Goal: Understand process/instructions: Learn how to perform a task or action

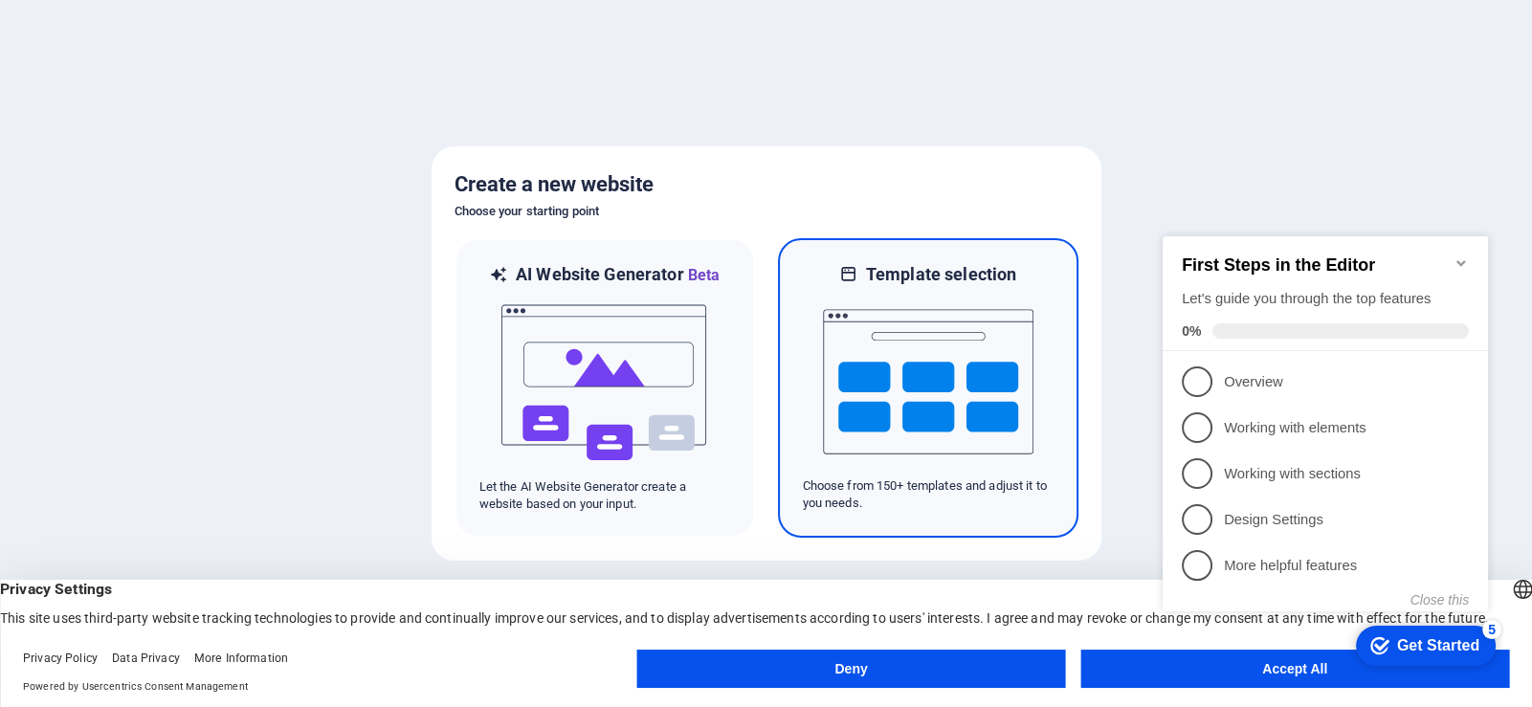
click at [864, 388] on img at bounding box center [928, 381] width 211 height 191
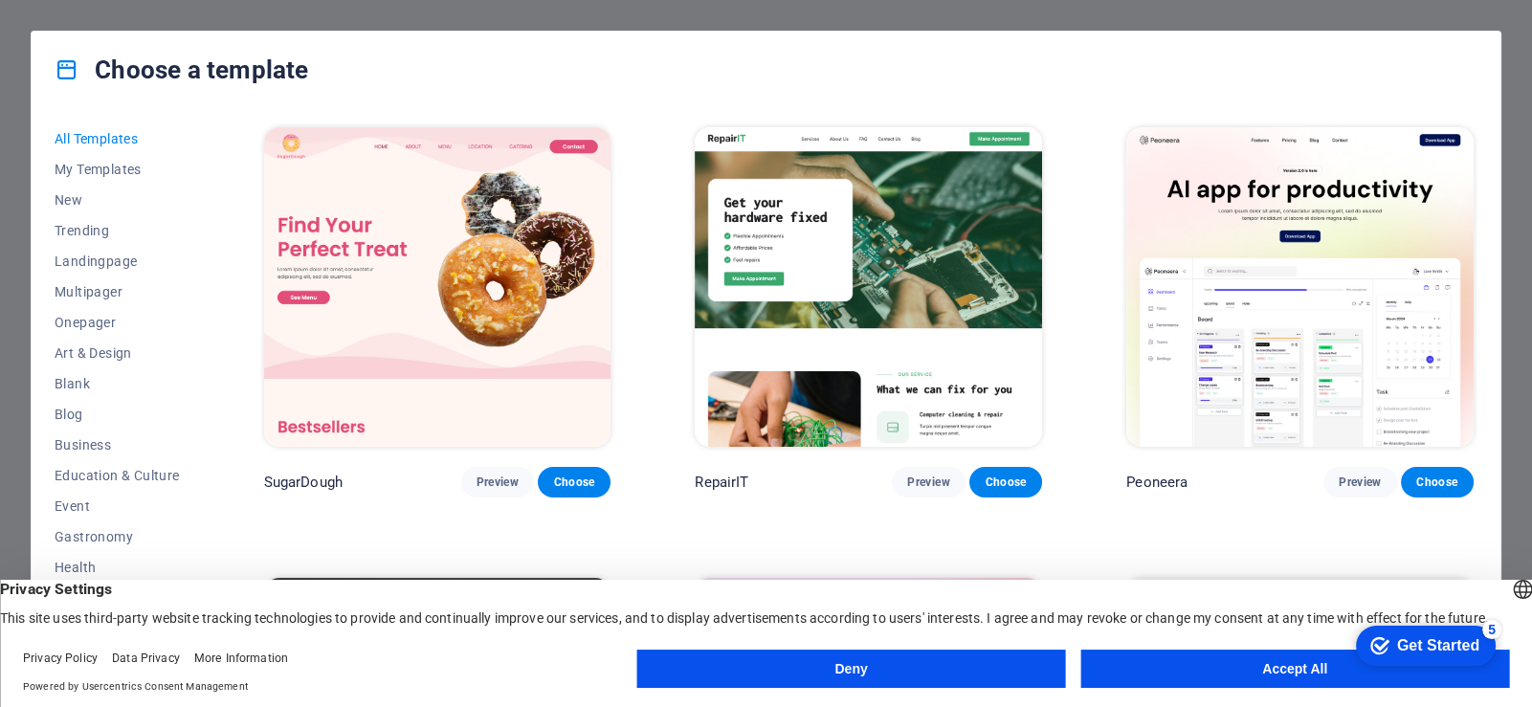
click at [854, 268] on img at bounding box center [868, 287] width 347 height 320
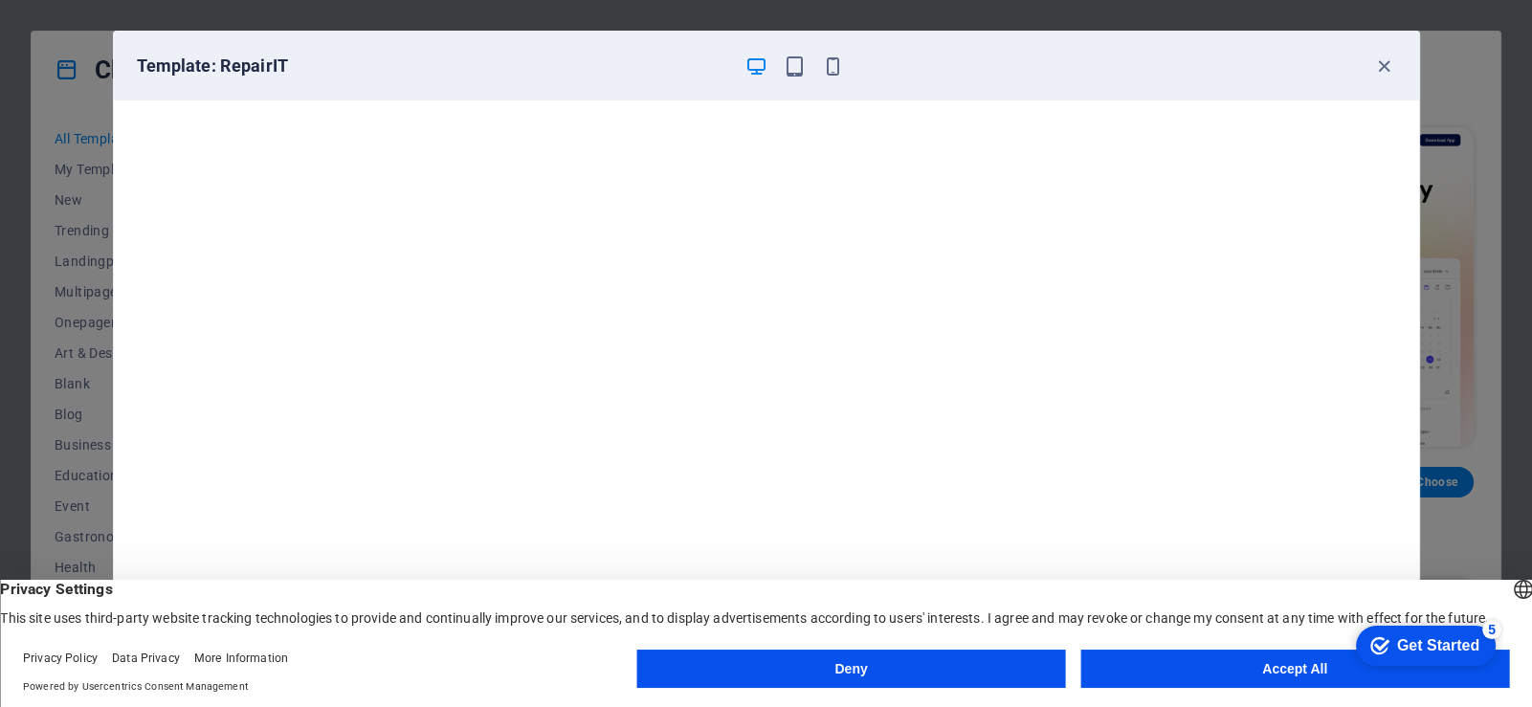
click at [1422, 649] on div "Get Started" at bounding box center [1438, 645] width 82 height 17
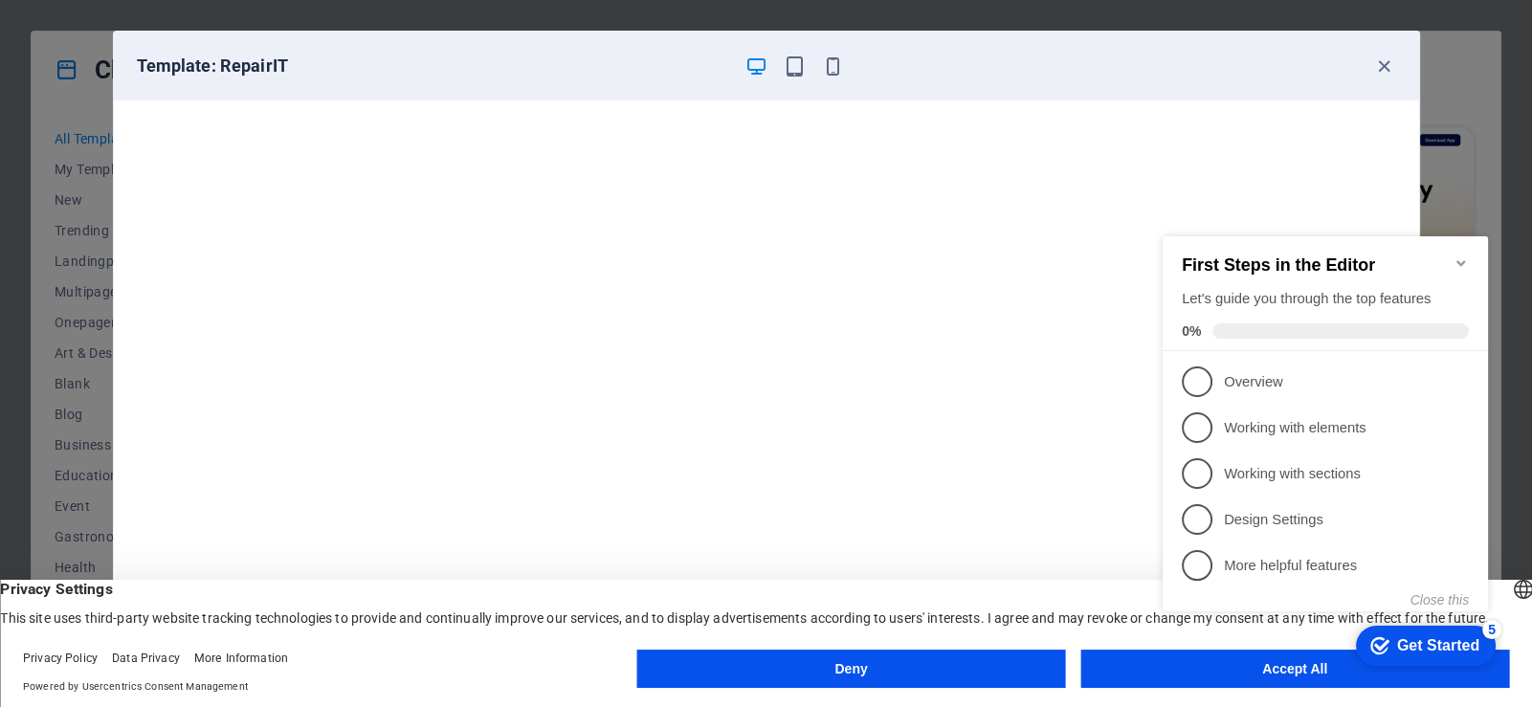
click at [1390, 649] on div "checkmark Get Started 5" at bounding box center [1425, 645] width 109 height 19
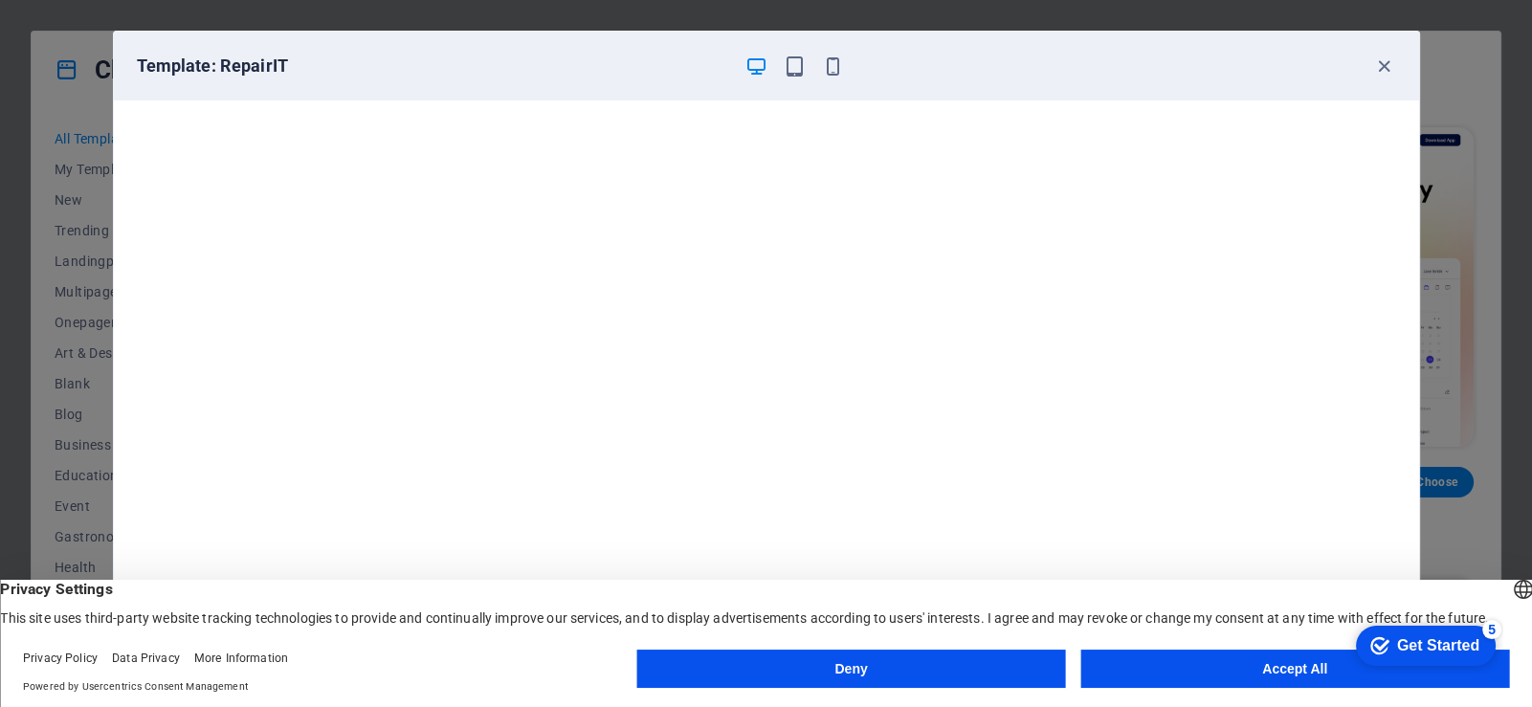
click at [1497, 674] on div "checkmark Get Started 5 First Steps in the Editor Let's guide you through the t…" at bounding box center [1422, 644] width 163 height 57
click at [1239, 678] on button "Accept All" at bounding box center [1295, 669] width 429 height 38
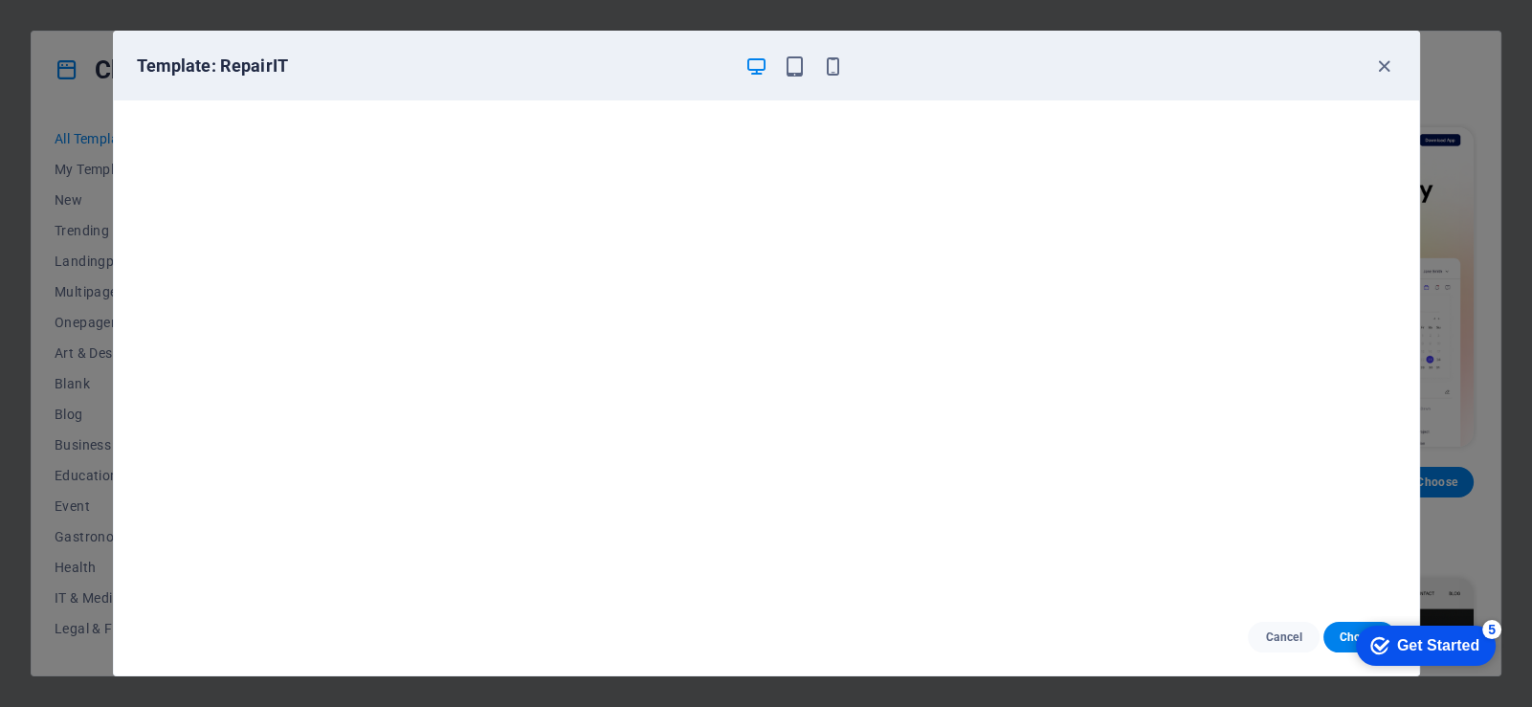
click at [1389, 649] on div "checkmark Get Started 5" at bounding box center [1425, 645] width 109 height 19
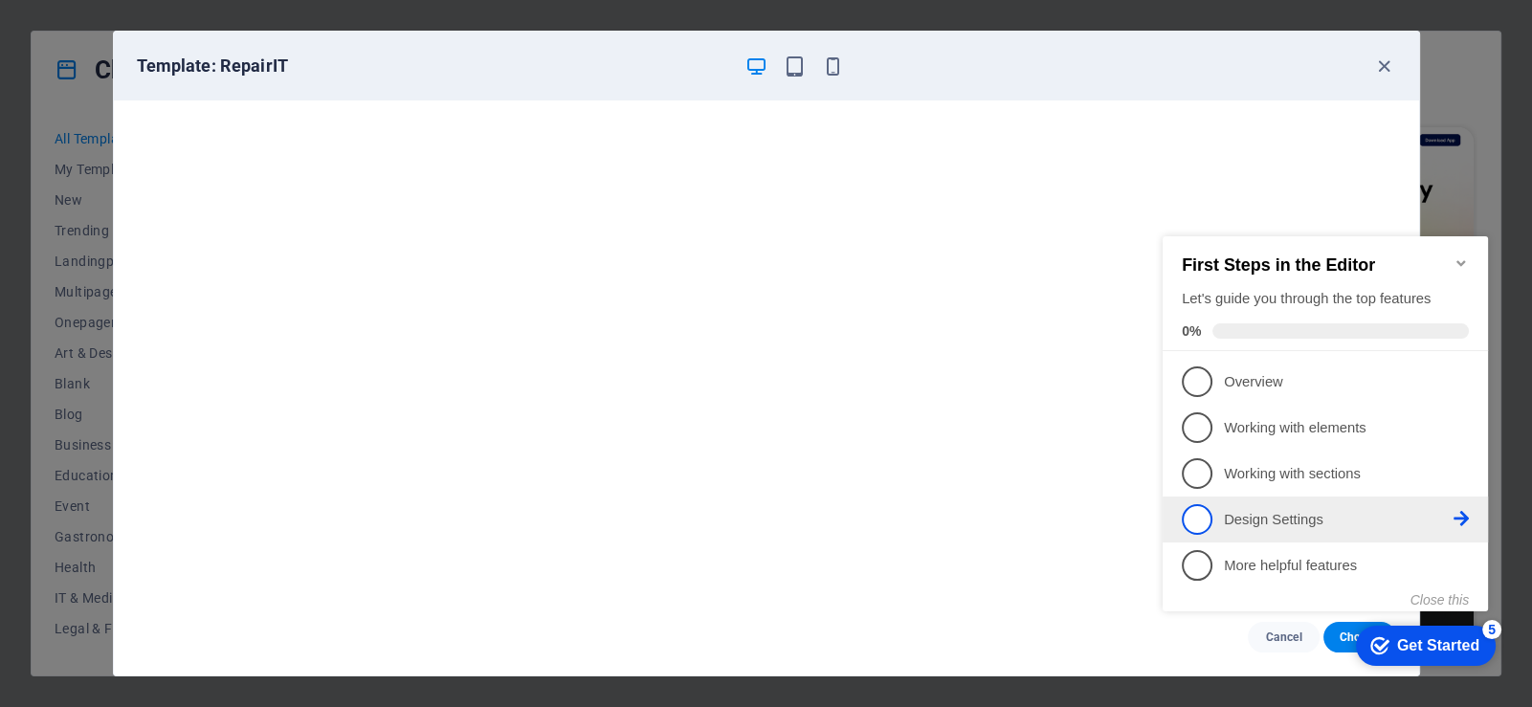
click at [1278, 522] on p "Design Settings - incomplete" at bounding box center [1339, 520] width 230 height 20
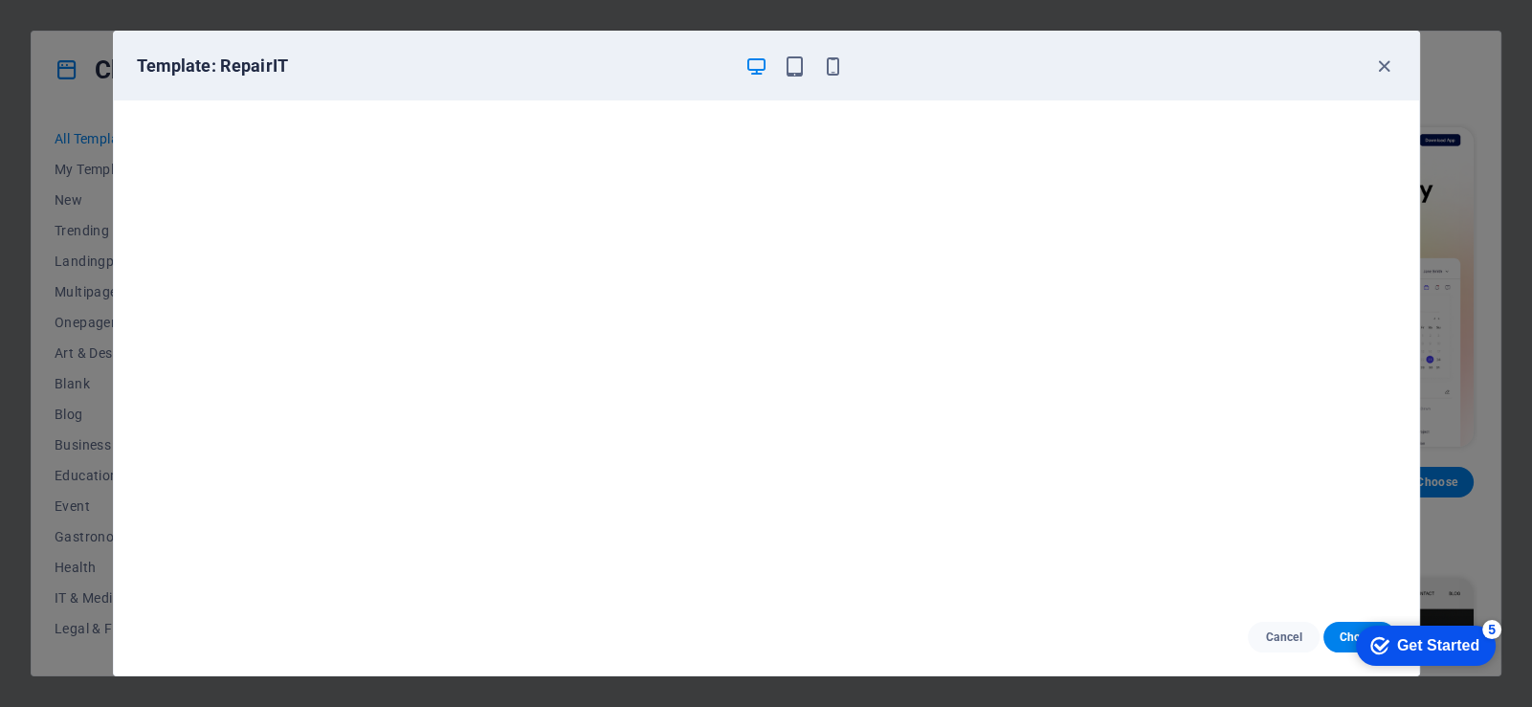
click at [1480, 655] on div "Get Started" at bounding box center [1438, 645] width 82 height 17
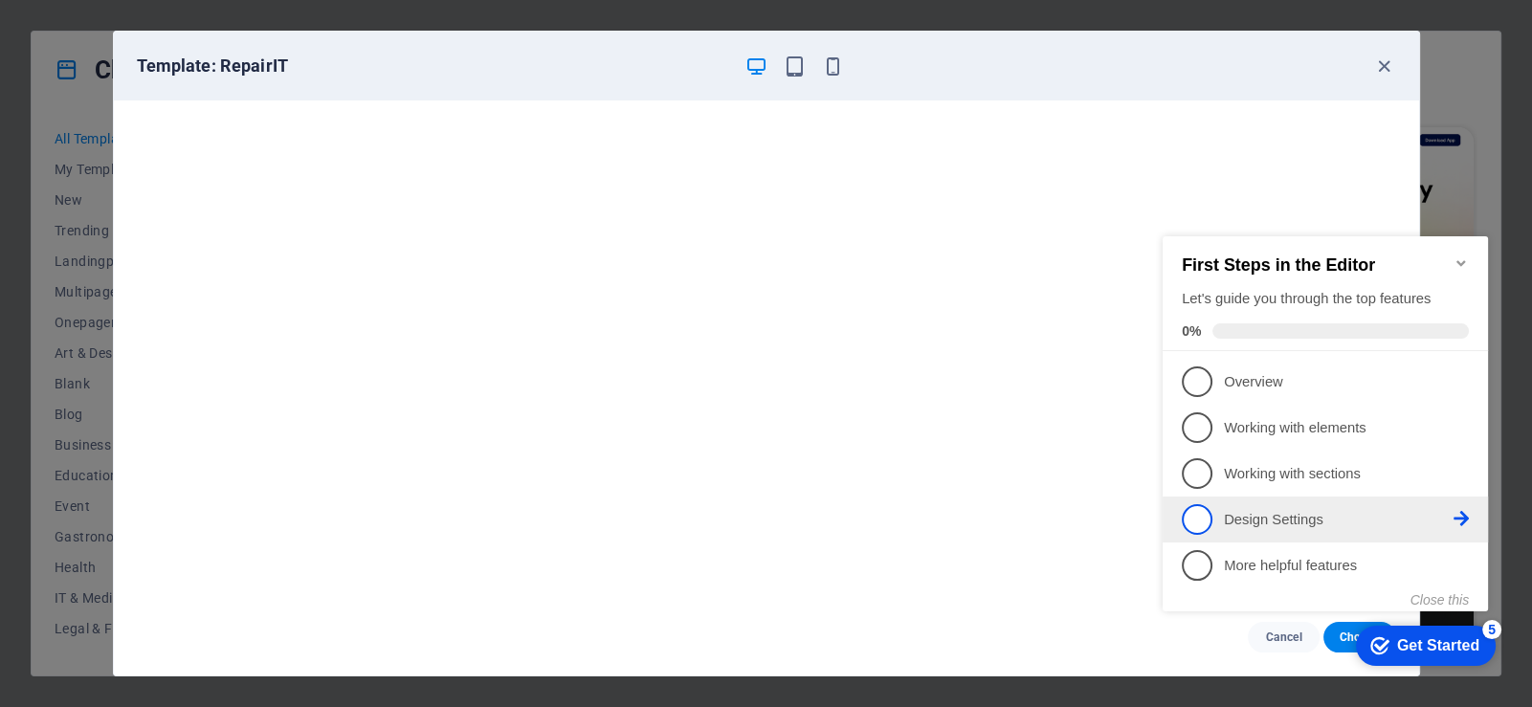
click at [1294, 517] on p "Design Settings - incomplete" at bounding box center [1339, 520] width 230 height 20
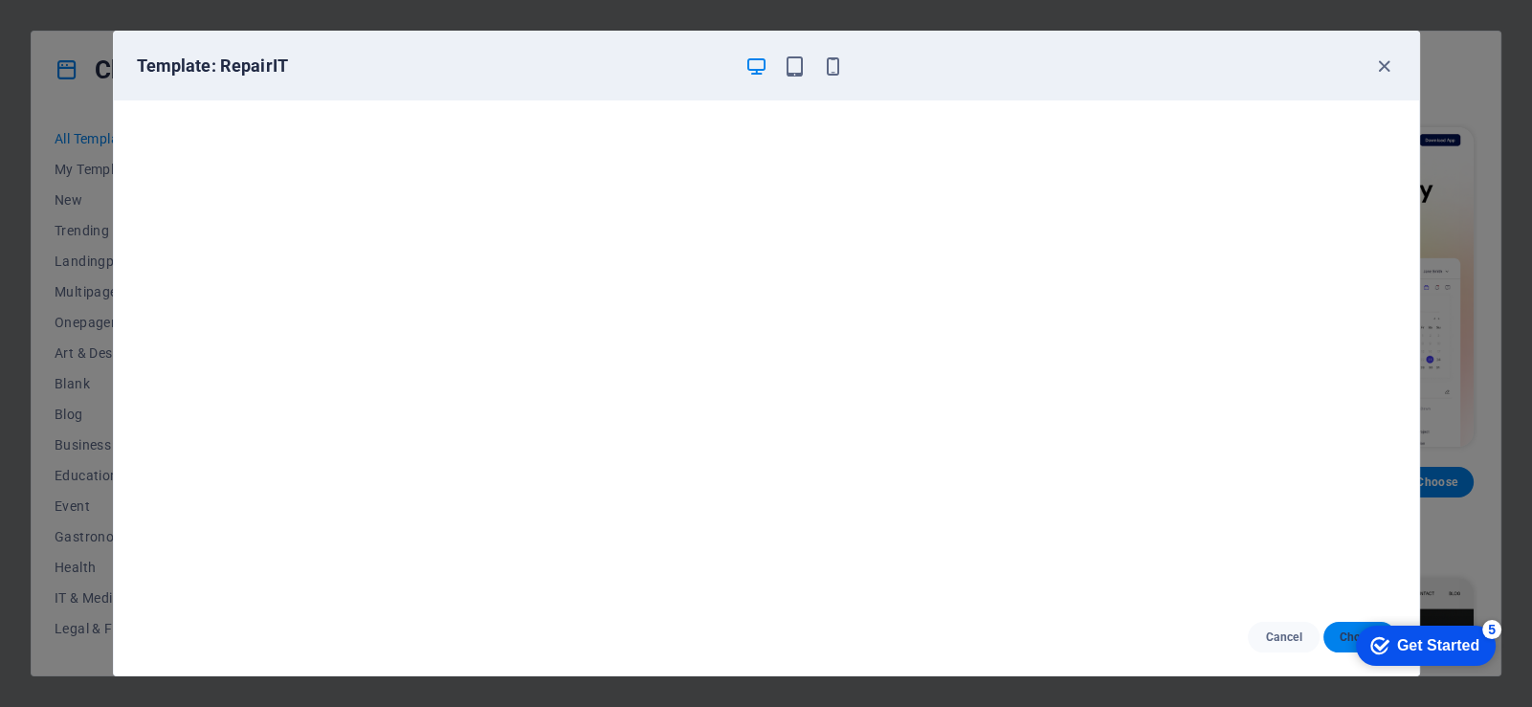
click at [1331, 640] on button "Choose" at bounding box center [1360, 637] width 72 height 31
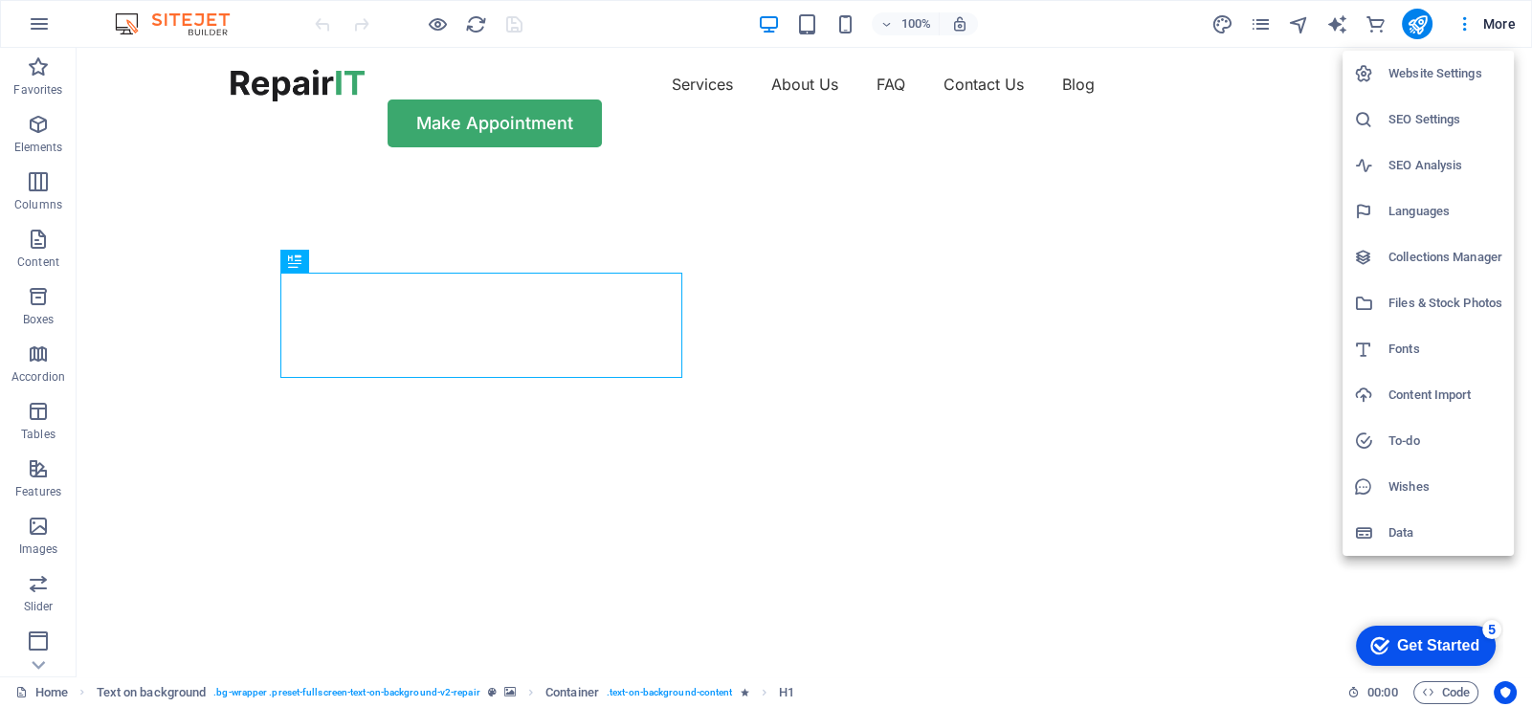
click at [0, 0] on li "Website Settings" at bounding box center [0, 0] width 0 height 0
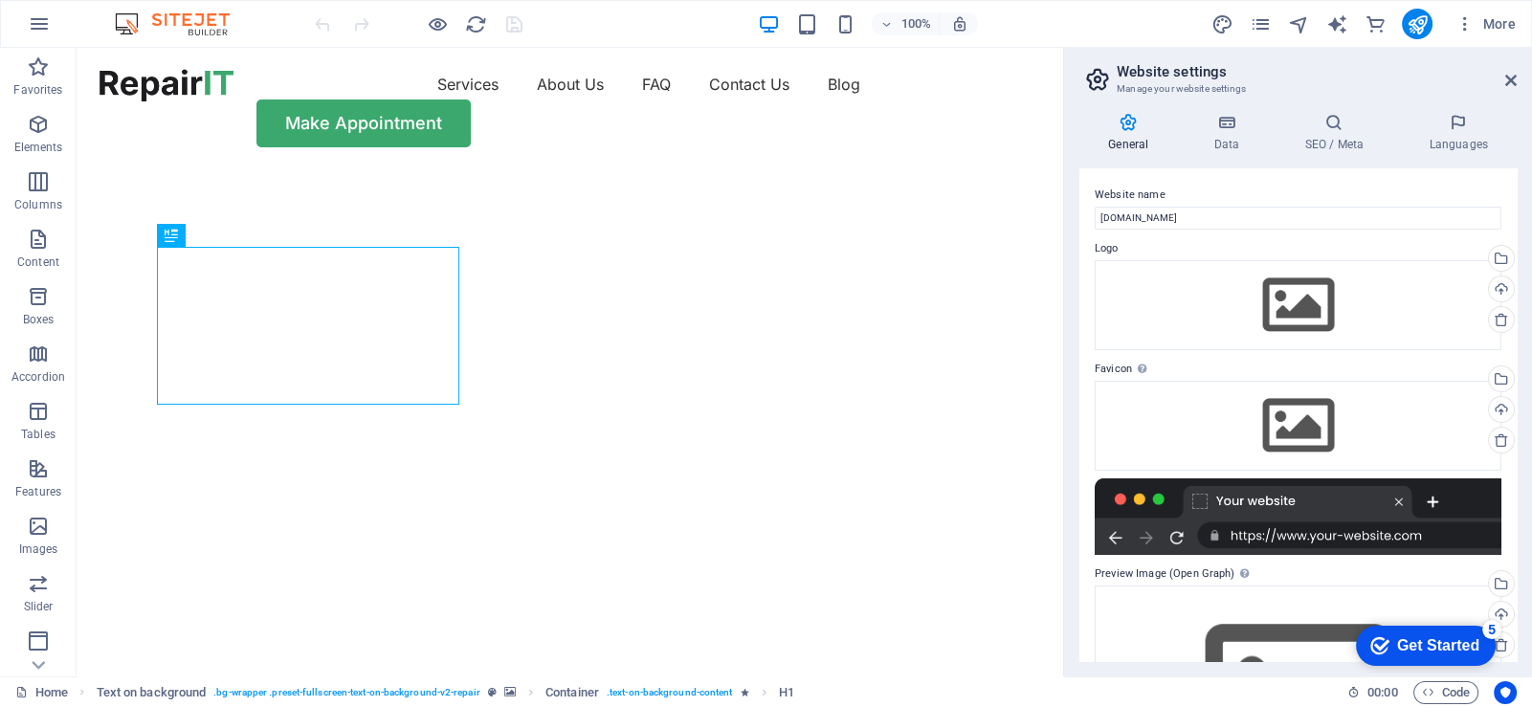
click at [33, 146] on p "Elements" at bounding box center [38, 147] width 49 height 15
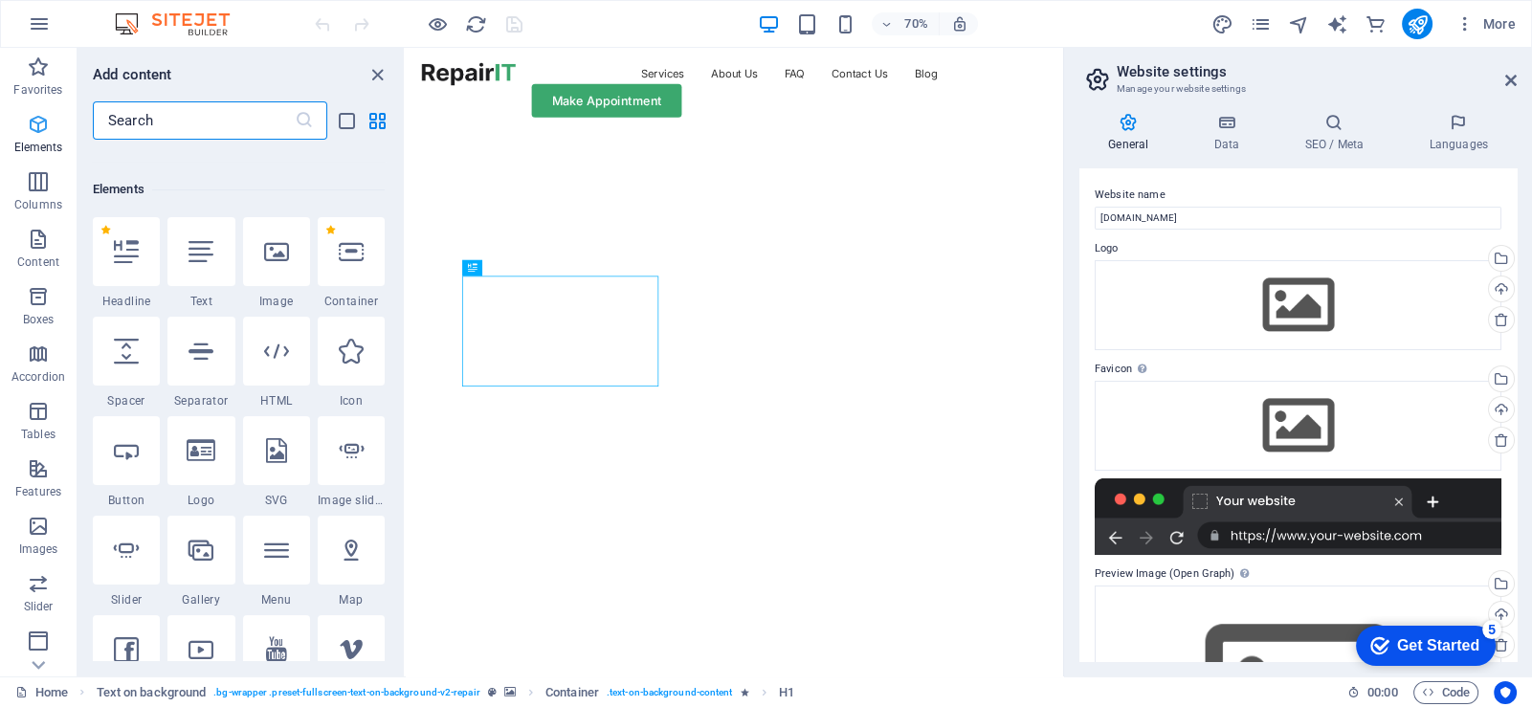
scroll to position [204, 0]
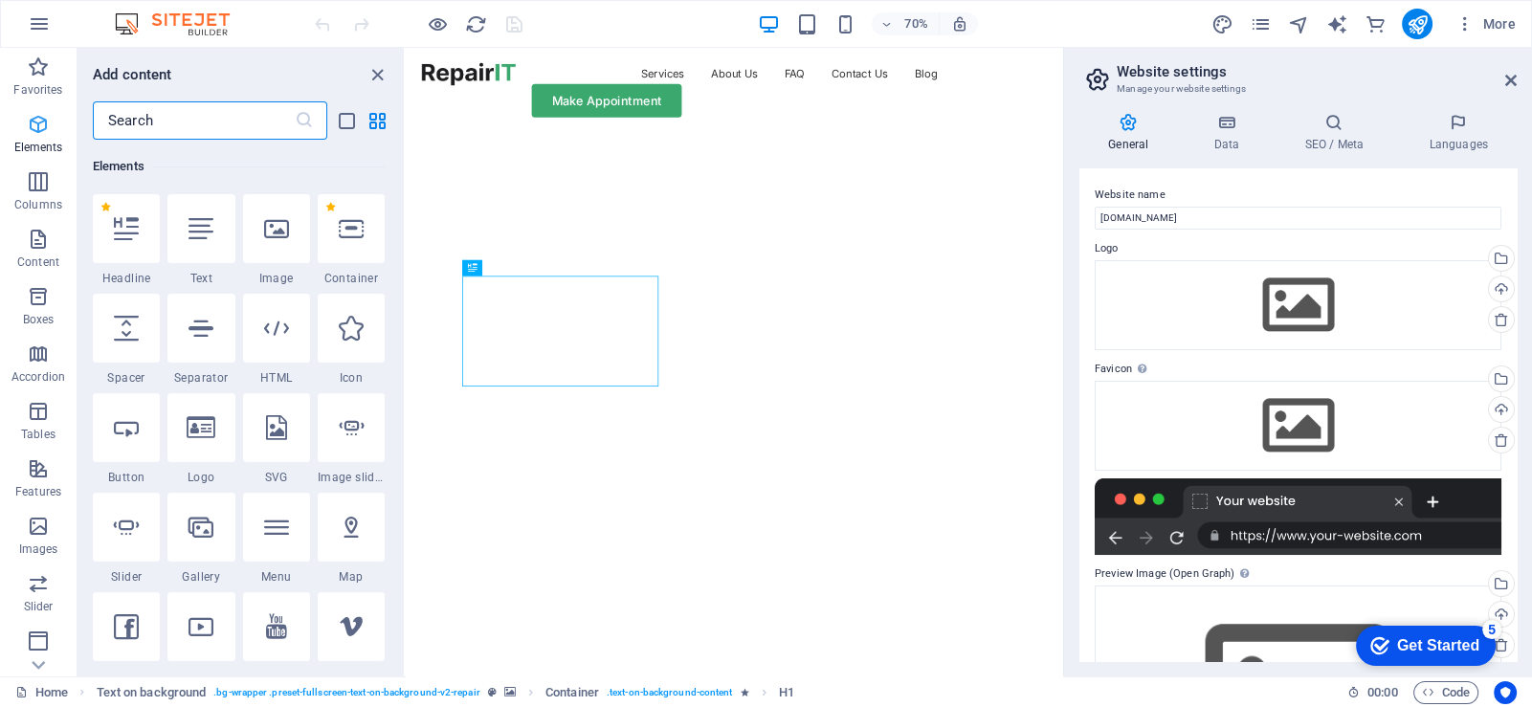
click at [33, 146] on p "Elements" at bounding box center [38, 147] width 49 height 15
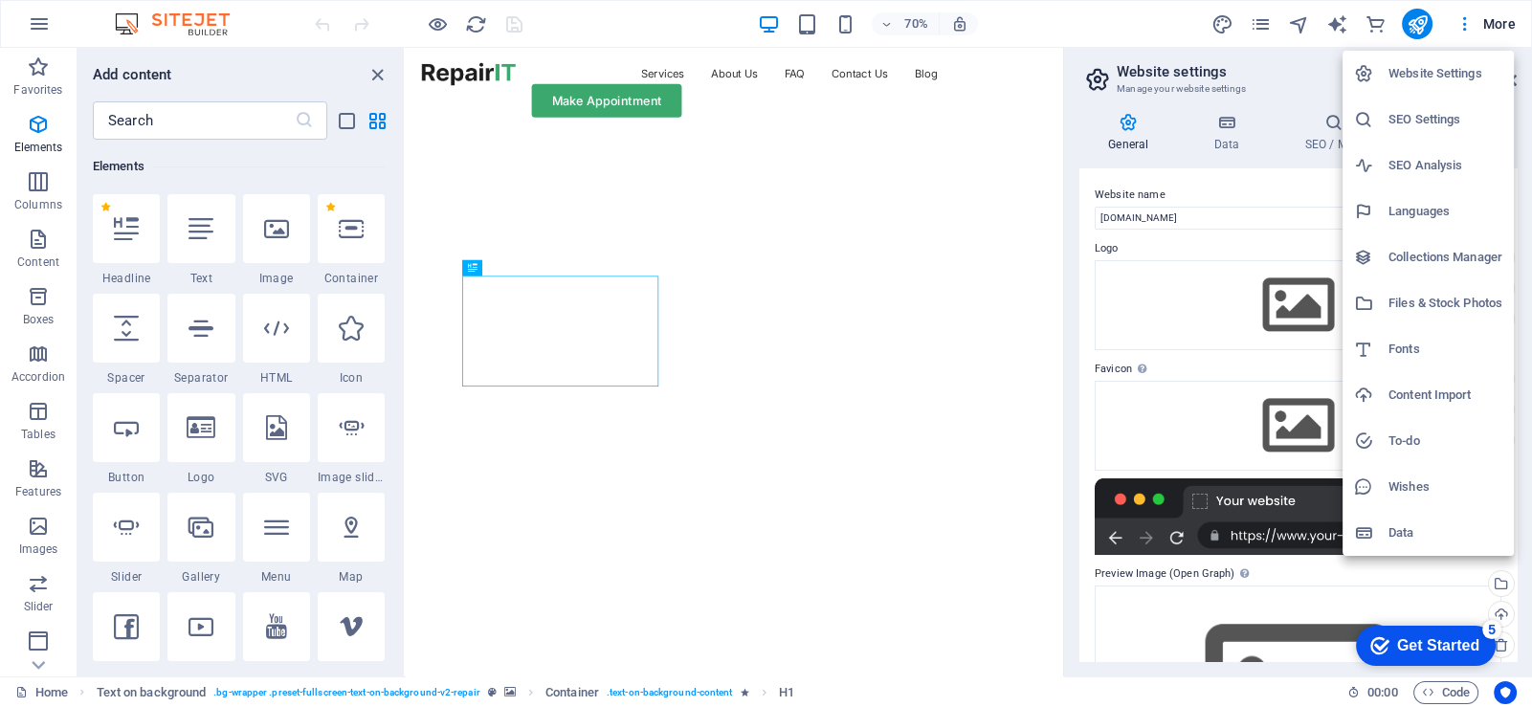
click at [1468, 30] on div at bounding box center [766, 353] width 1532 height 707
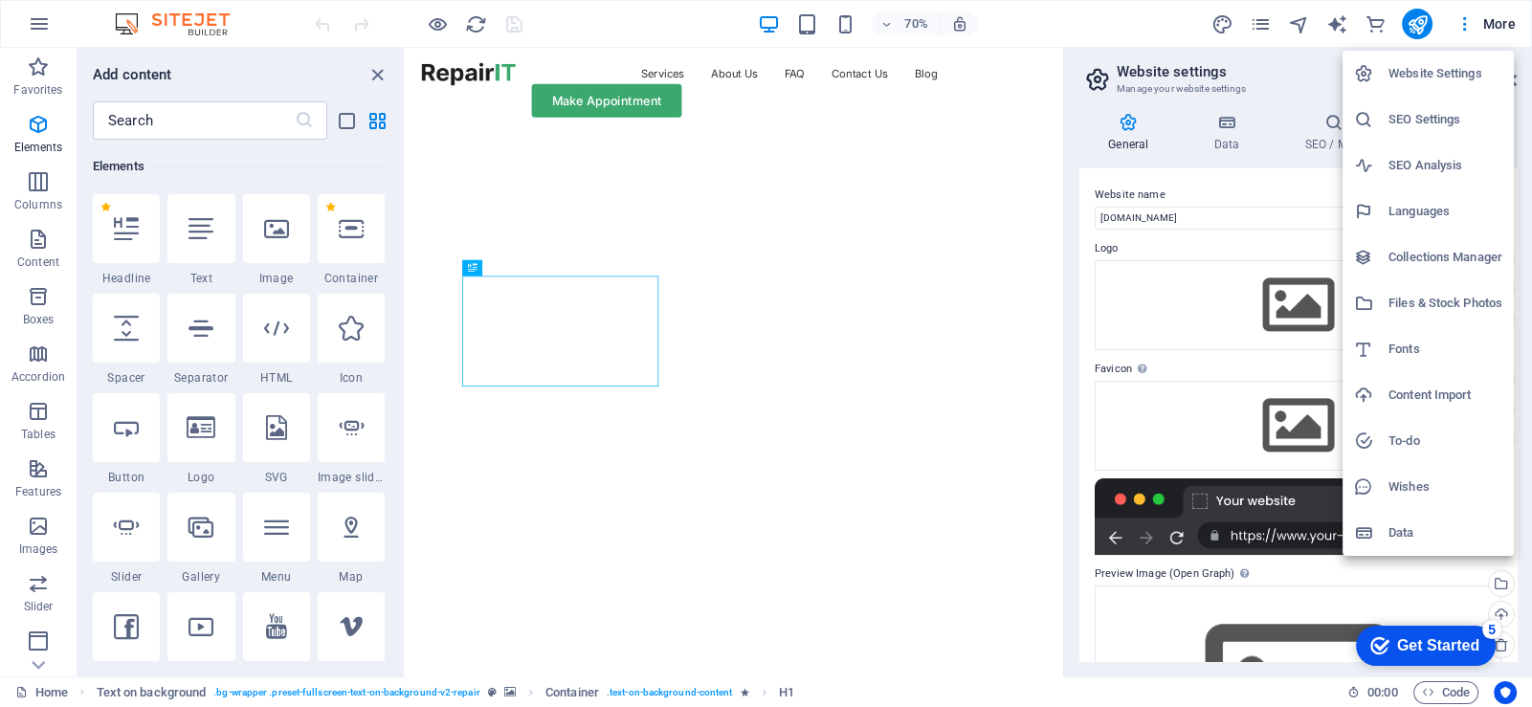
click at [1461, 62] on h6 "Website Settings" at bounding box center [1446, 73] width 114 height 23
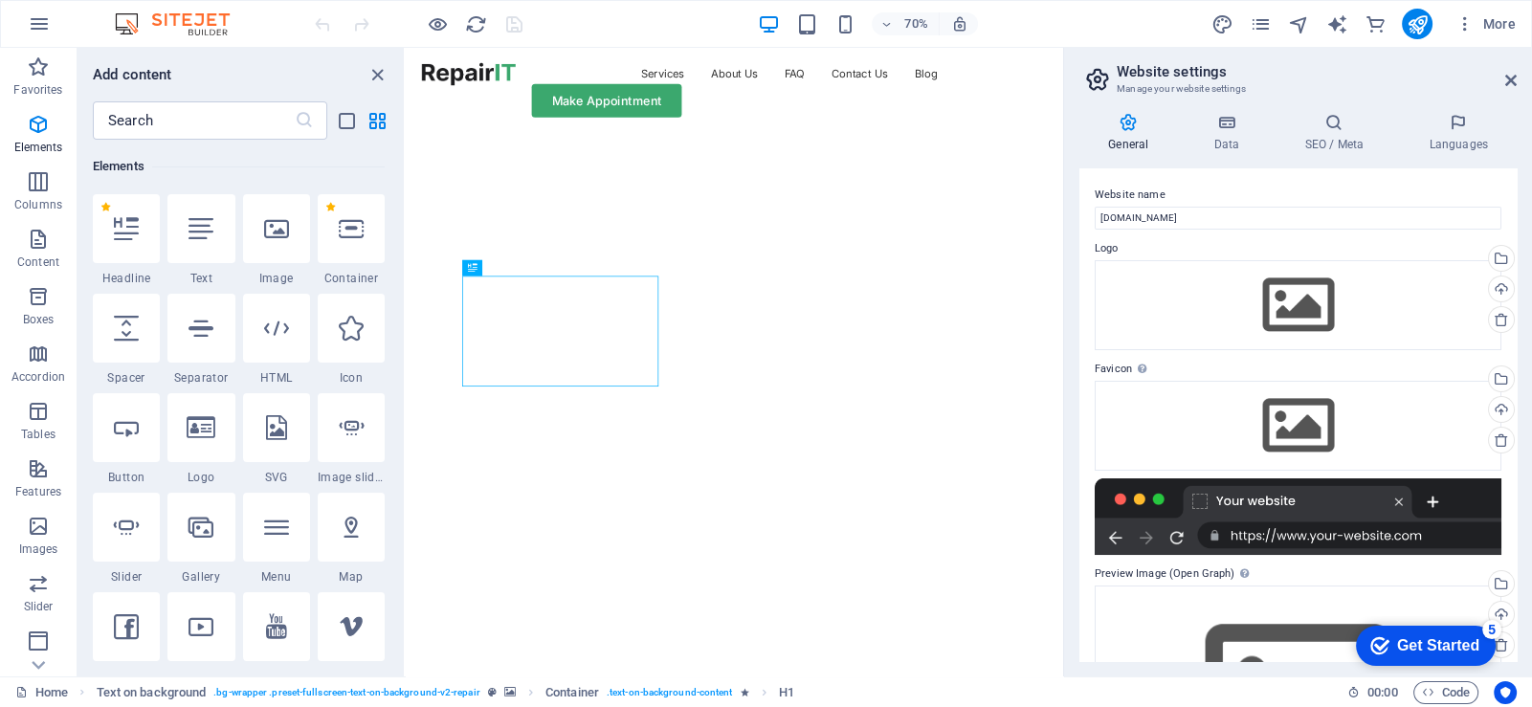
click at [1416, 642] on div "Get Started" at bounding box center [1438, 645] width 82 height 17
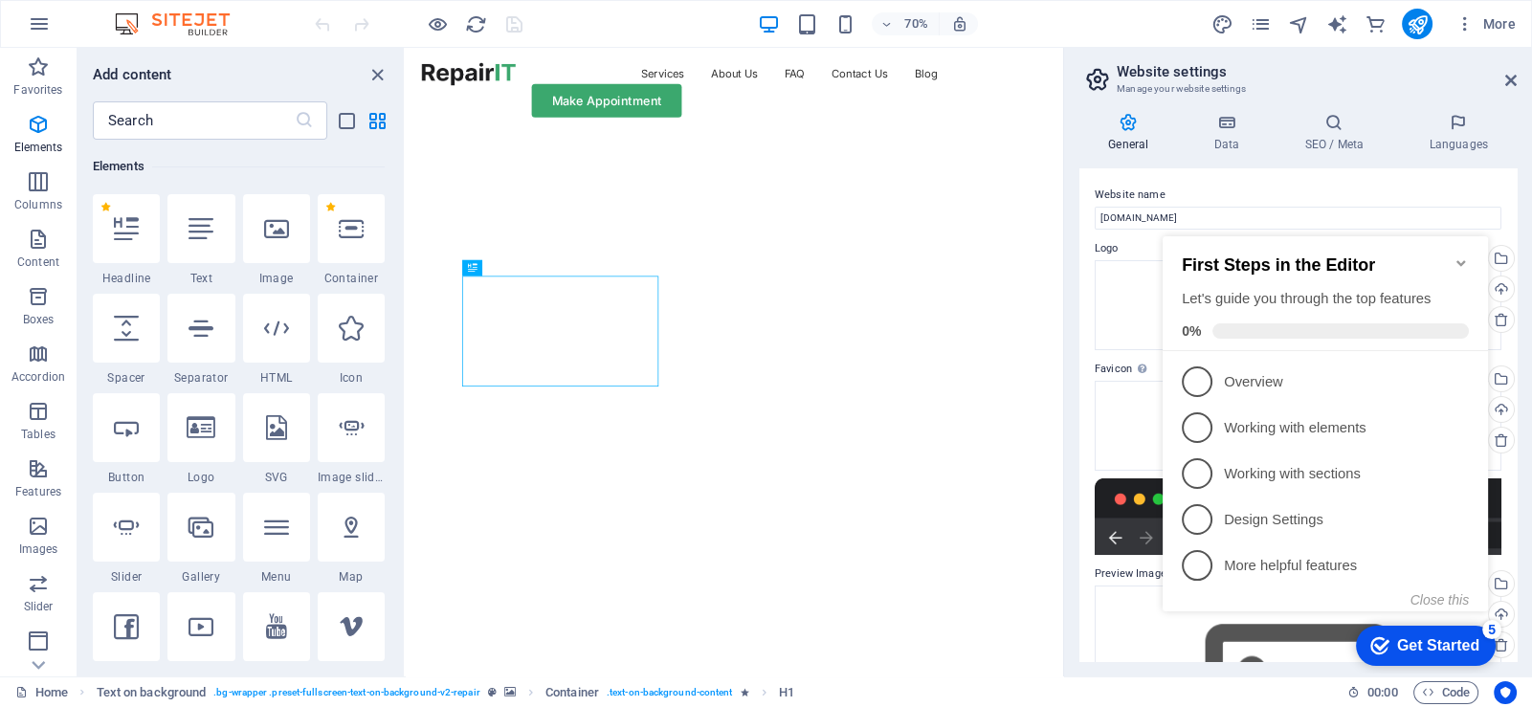
click at [1416, 642] on div "Get Started" at bounding box center [1438, 645] width 82 height 17
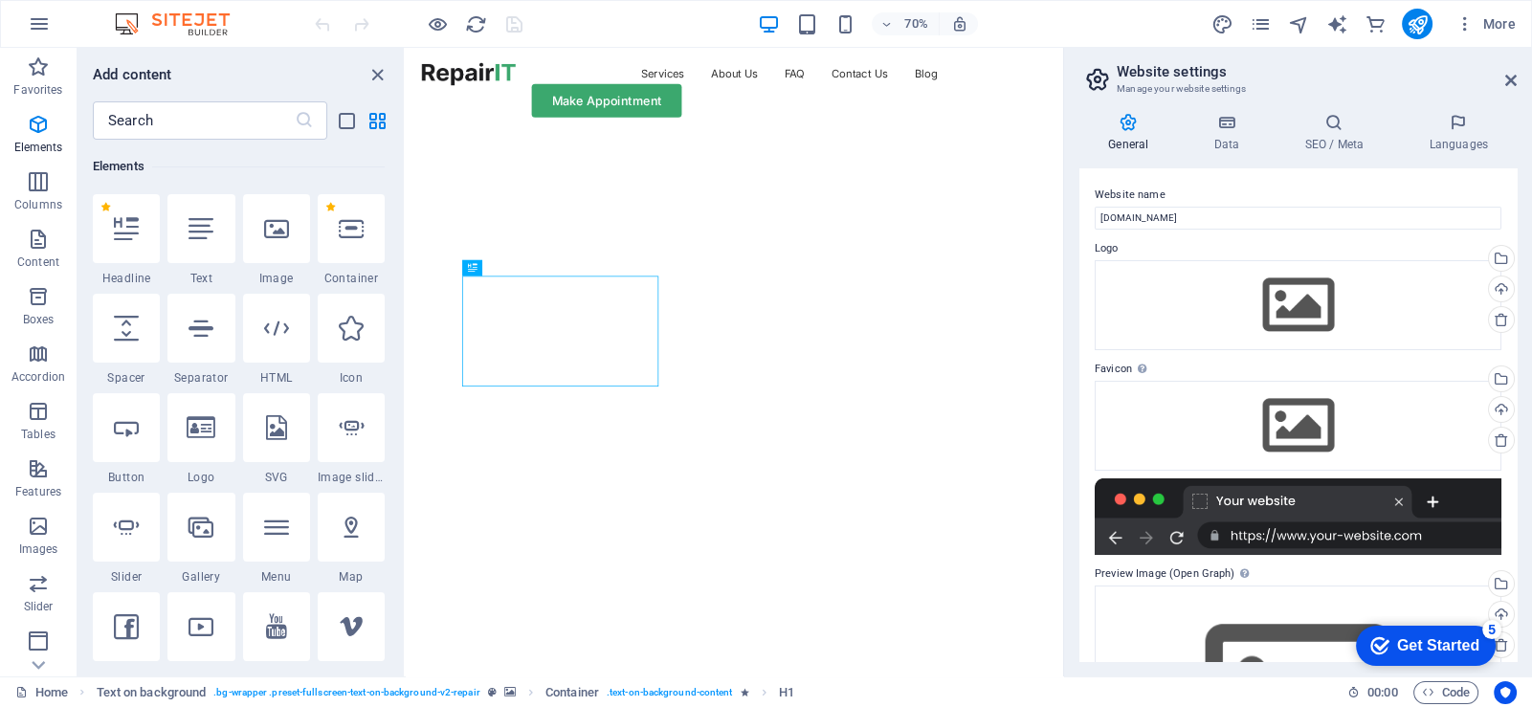
click at [1480, 655] on div "Get Started" at bounding box center [1438, 645] width 82 height 17
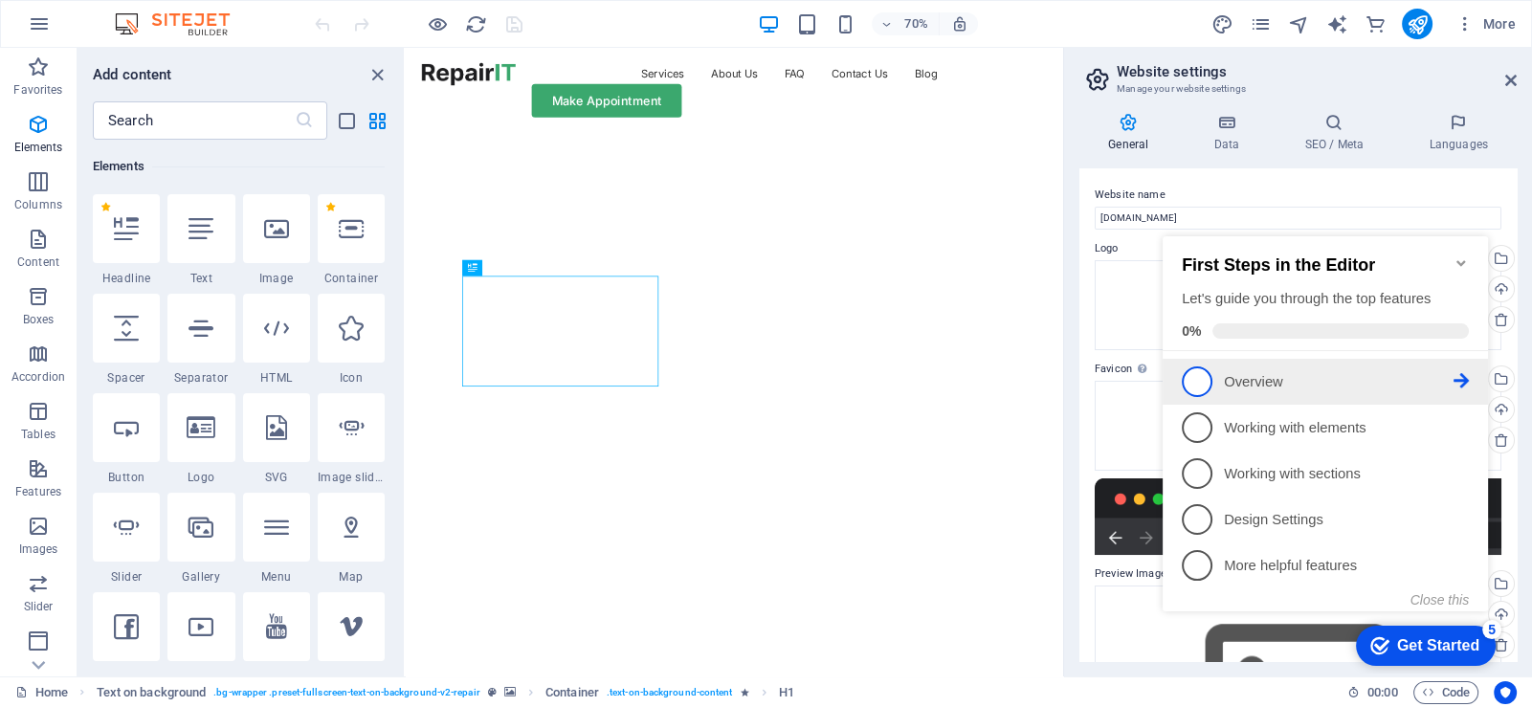
click at [1225, 372] on p "Overview - incomplete" at bounding box center [1339, 382] width 230 height 20
click at [1225, 370] on div "checkmark Get Started 5 First Steps in the Editor Let's guide you through the t…" at bounding box center [1329, 441] width 348 height 465
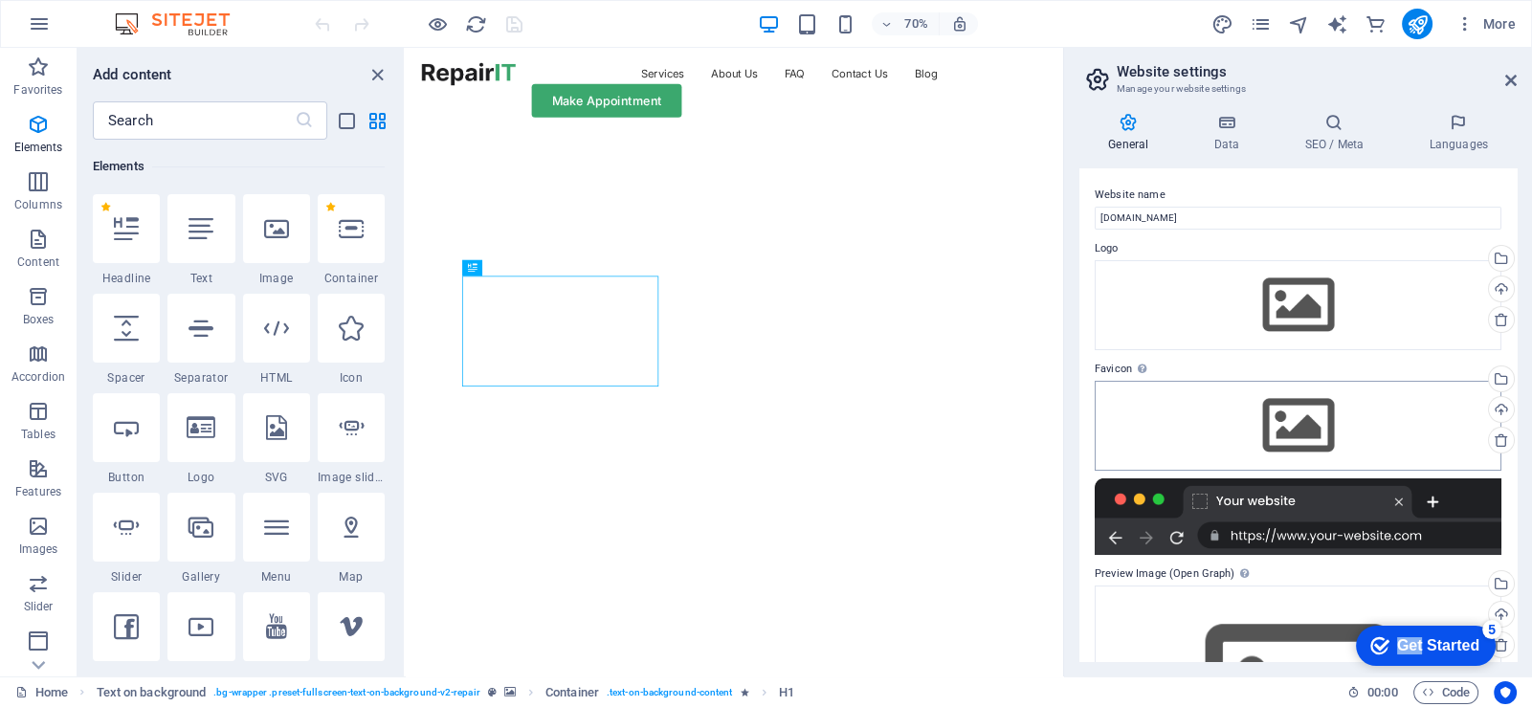
scroll to position [0, 0]
click at [0, 0] on div at bounding box center [0, 0] width 0 height 0
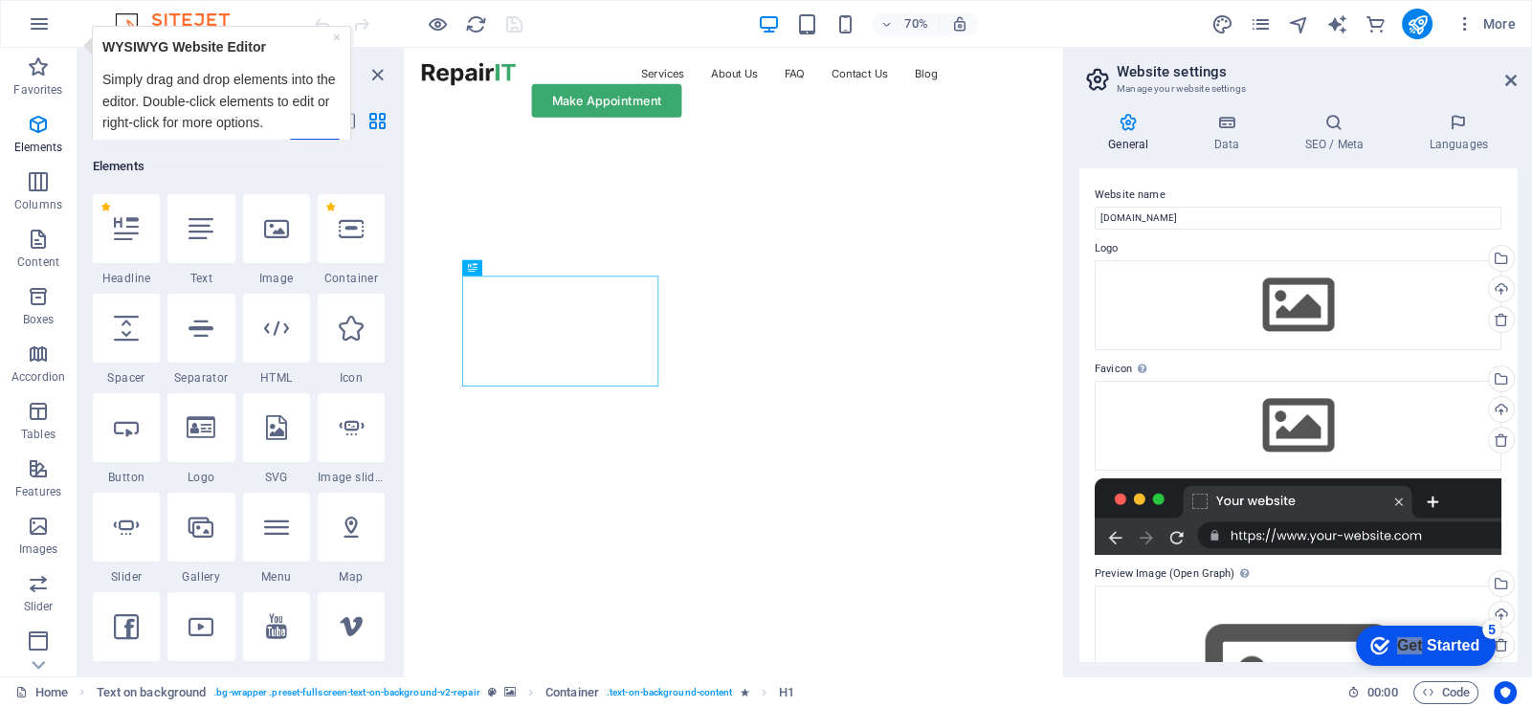
click at [0, 0] on div at bounding box center [0, 0] width 0 height 0
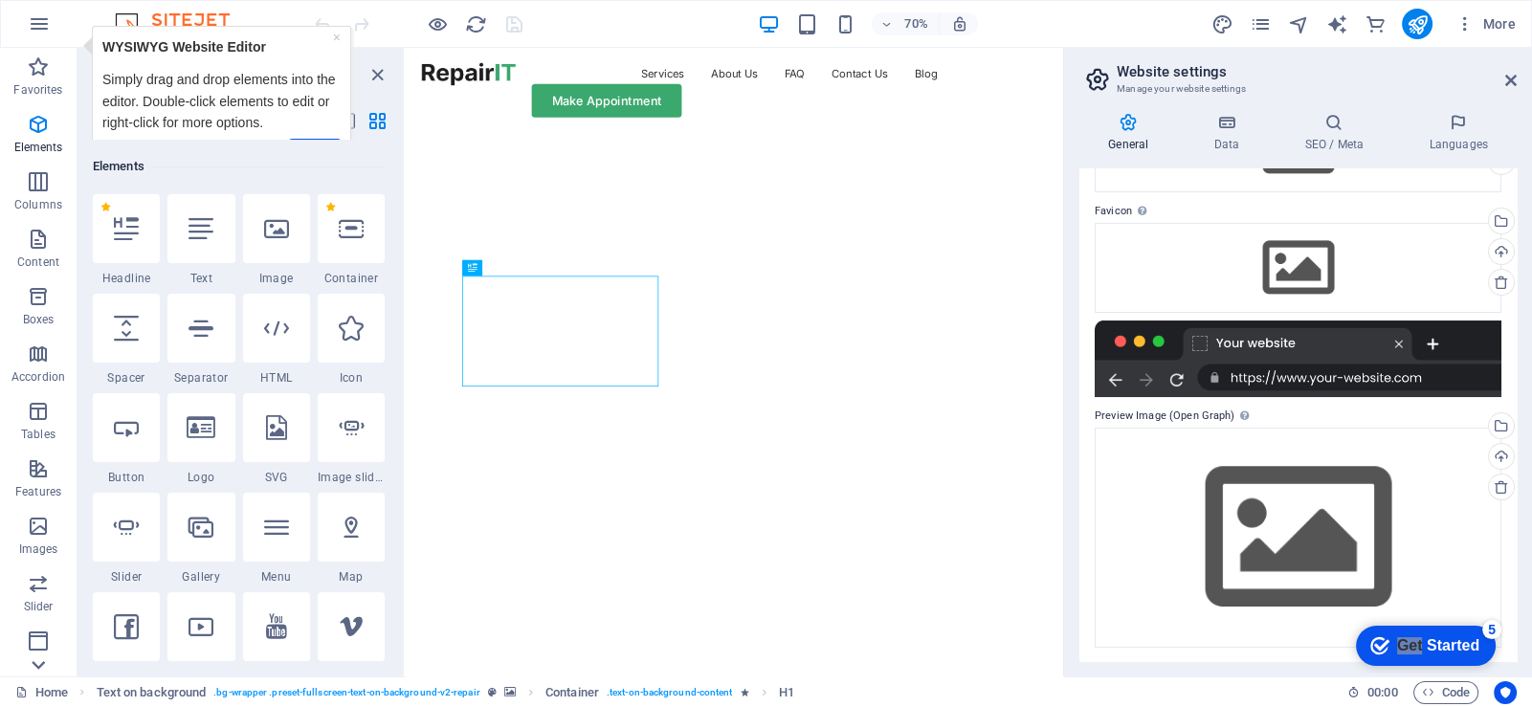
click at [39, 662] on icon at bounding box center [38, 665] width 27 height 27
click at [39, 662] on p "Commerce" at bounding box center [38, 662] width 57 height 15
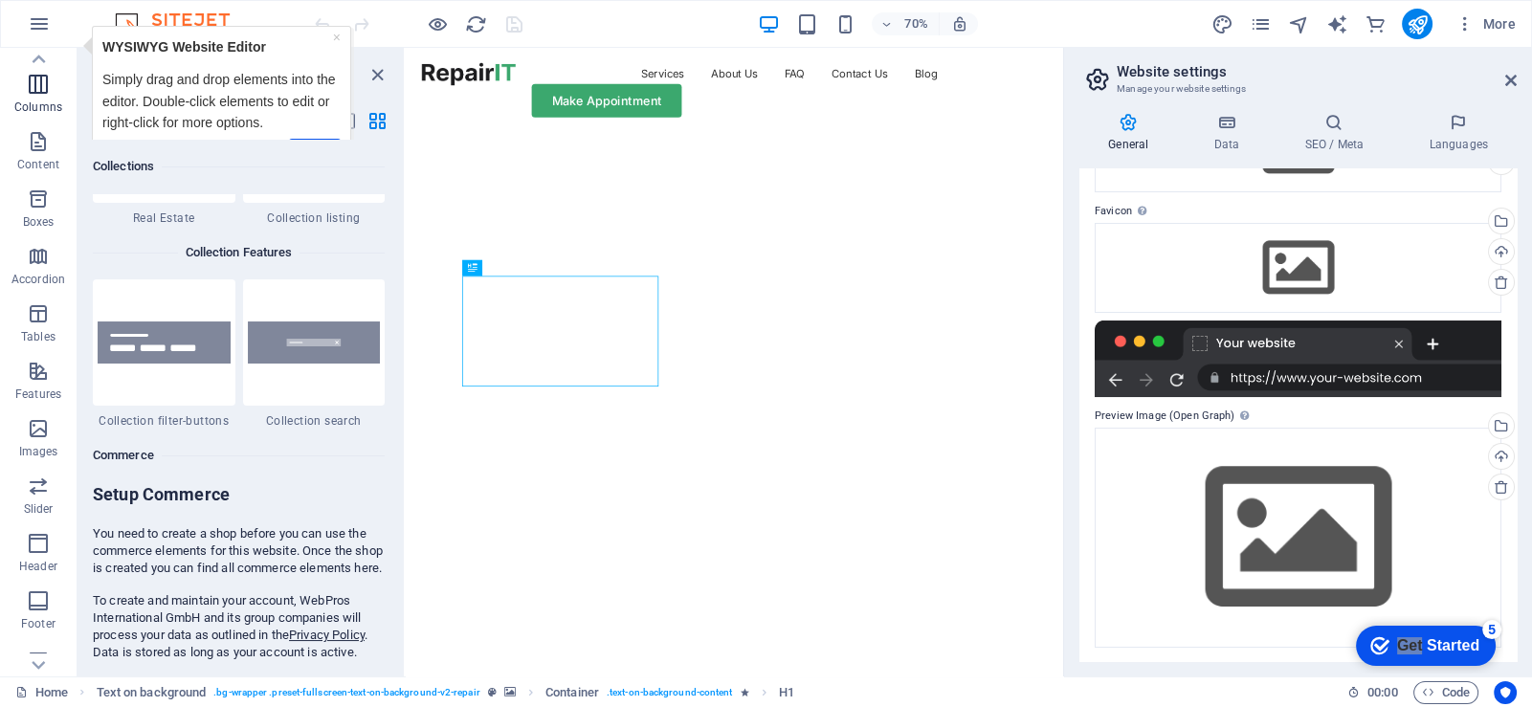
scroll to position [0, 0]
click at [46, 4] on button "button" at bounding box center [39, 24] width 46 height 46
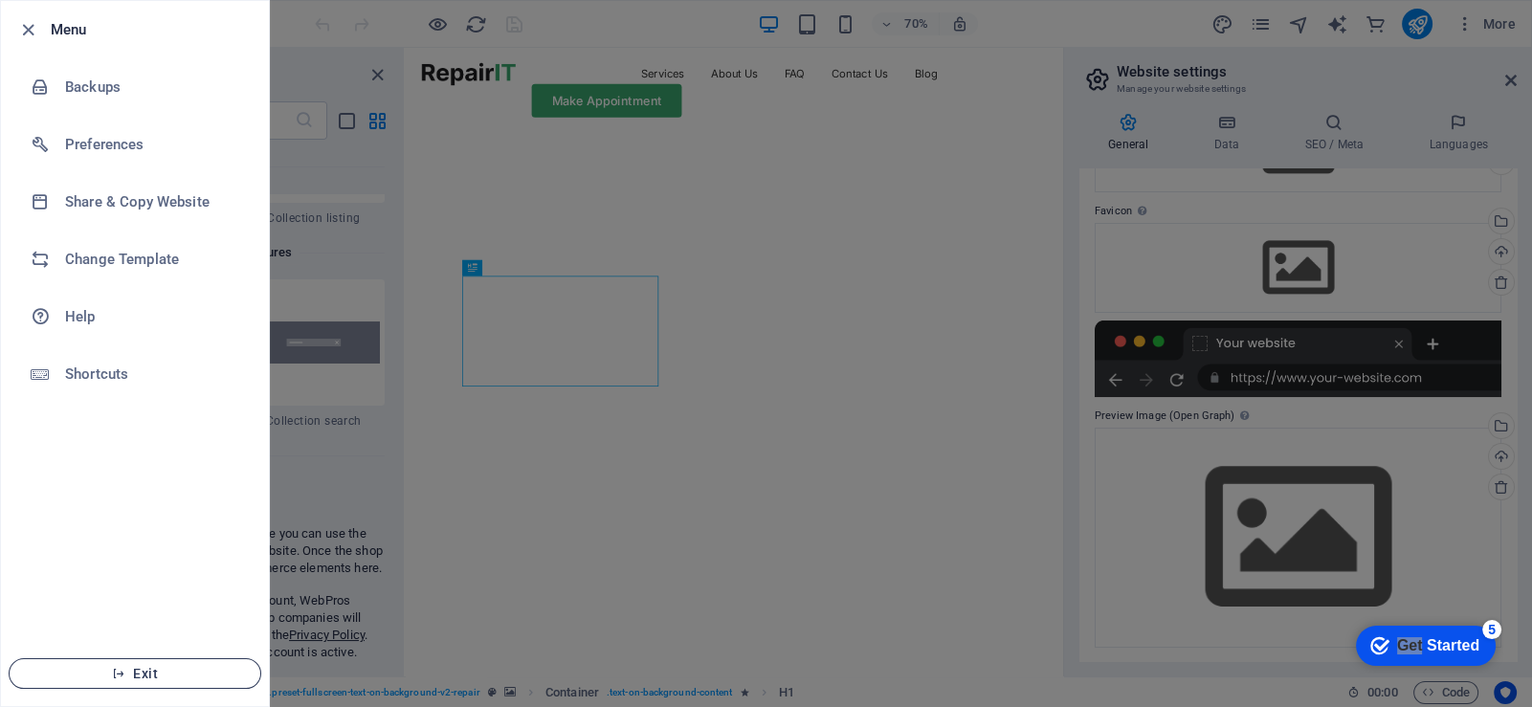
click at [145, 669] on span "Exit" at bounding box center [135, 673] width 220 height 15
